Goal: Transaction & Acquisition: Book appointment/travel/reservation

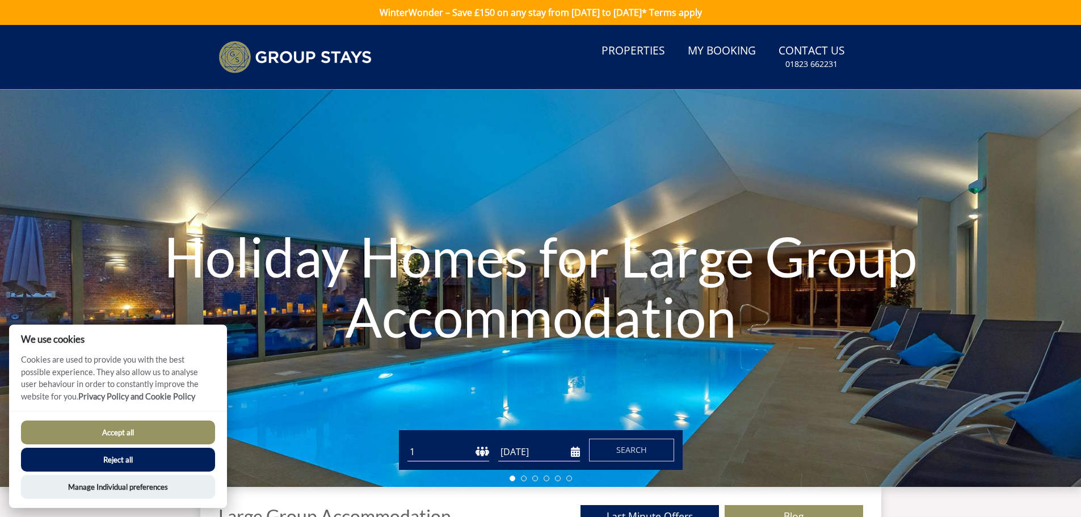
click at [130, 457] on button "Reject all" at bounding box center [118, 460] width 194 height 24
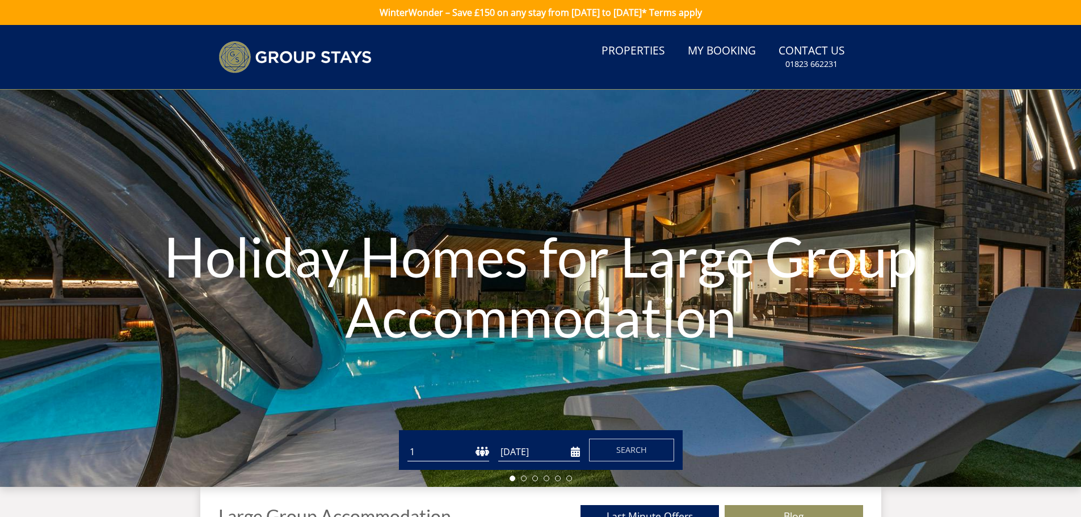
click at [639, 56] on link "Properties" at bounding box center [633, 52] width 73 height 26
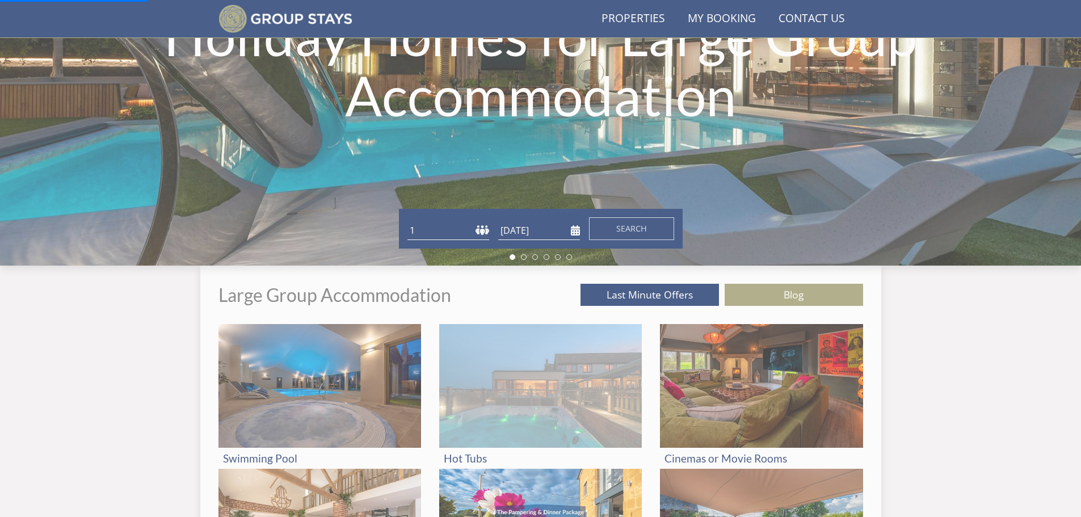
scroll to position [314, 0]
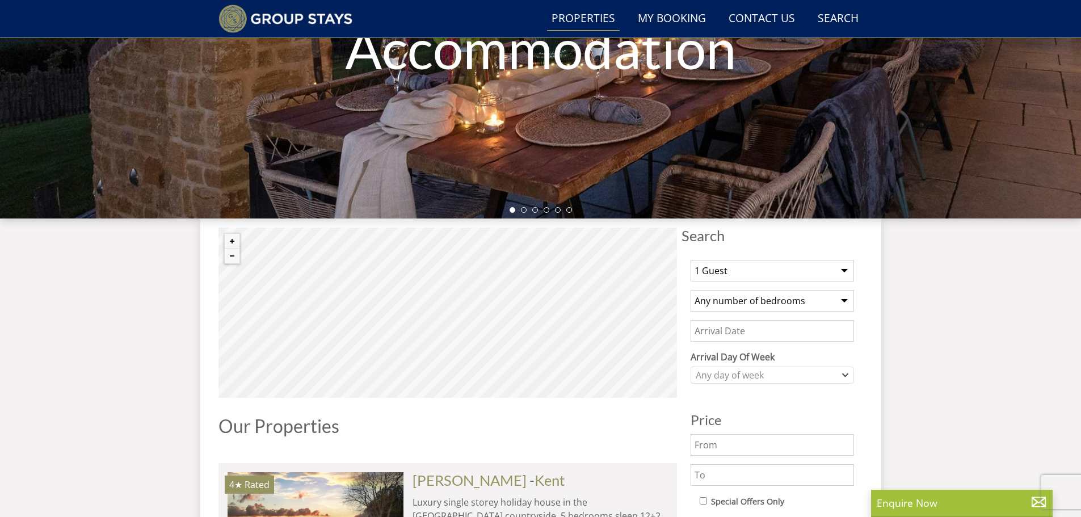
scroll to position [227, 0]
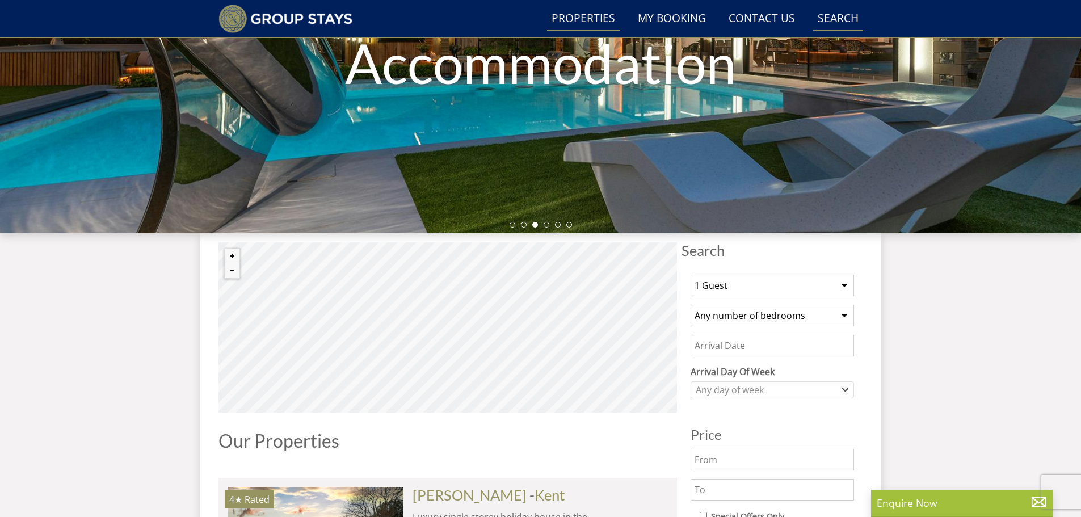
click at [833, 22] on link "Search Check Availability" at bounding box center [838, 19] width 50 height 26
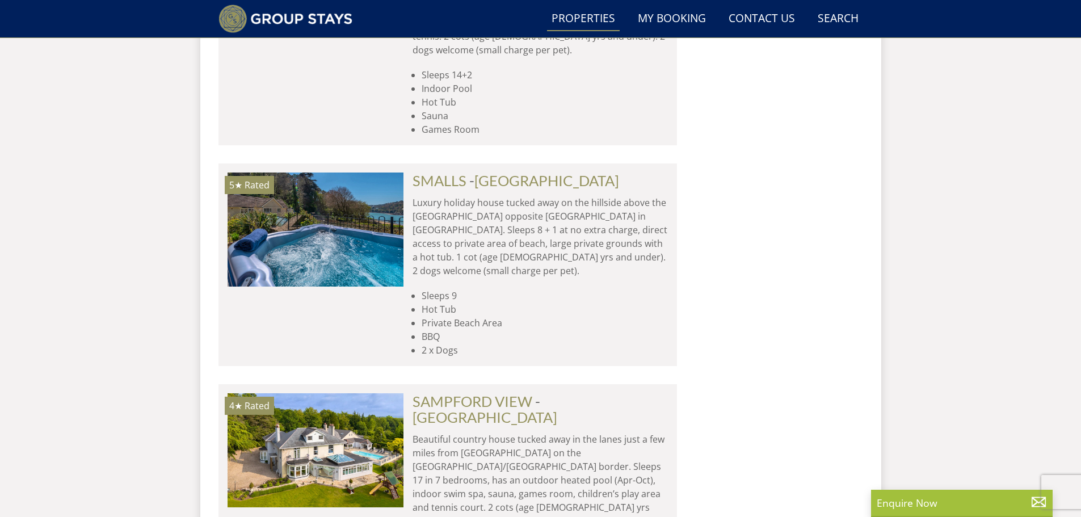
scroll to position [4855, 0]
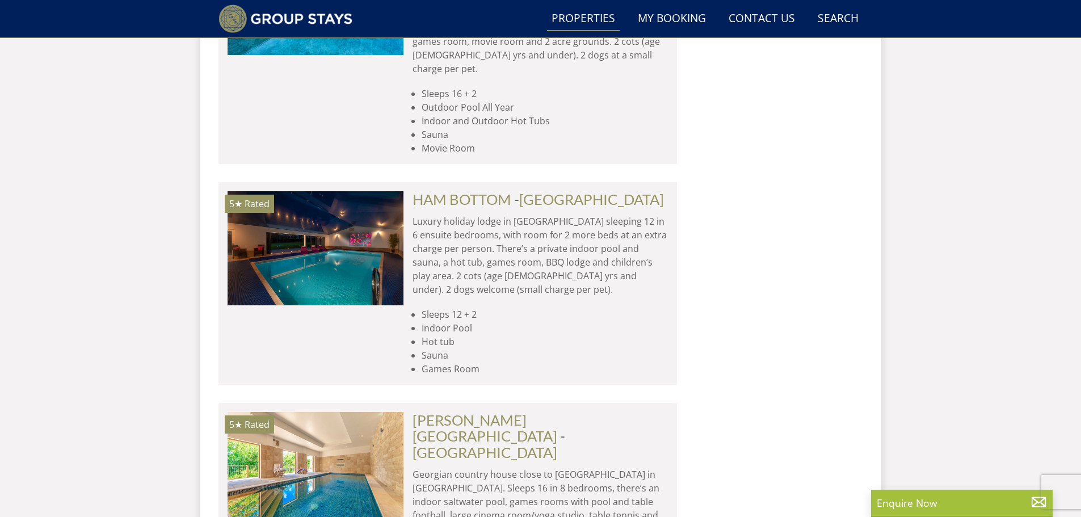
scroll to position [5423, 0]
